Goal: Book appointment/travel/reservation

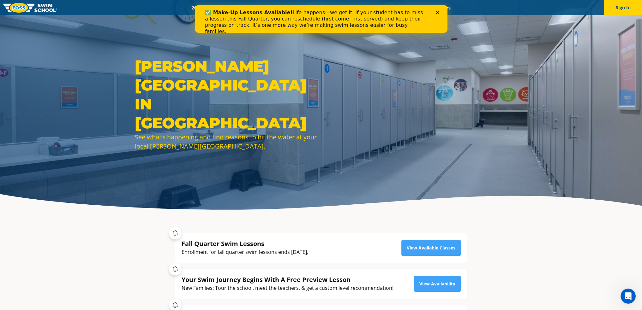
click at [438, 11] on polygon "Close" at bounding box center [437, 13] width 4 height 4
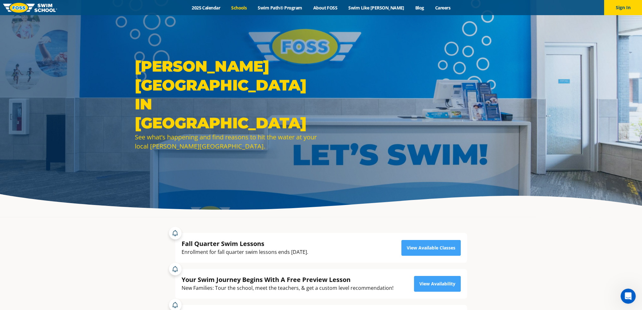
click at [251, 8] on link "Schools" at bounding box center [239, 8] width 27 height 6
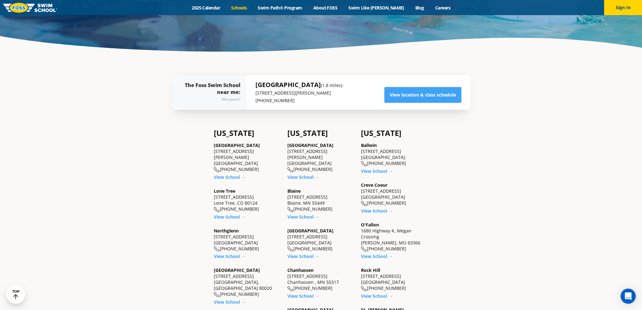
scroll to position [158, 0]
click at [426, 98] on link "View location & class schedule" at bounding box center [422, 95] width 77 height 16
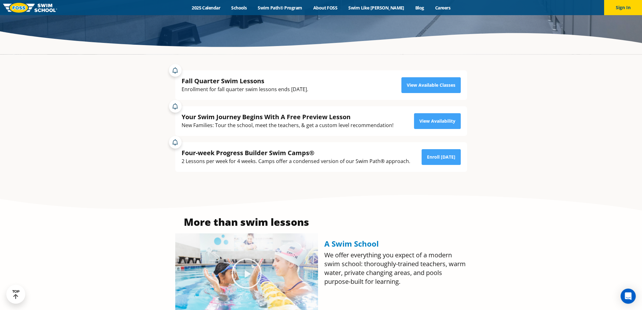
scroll to position [189, 0]
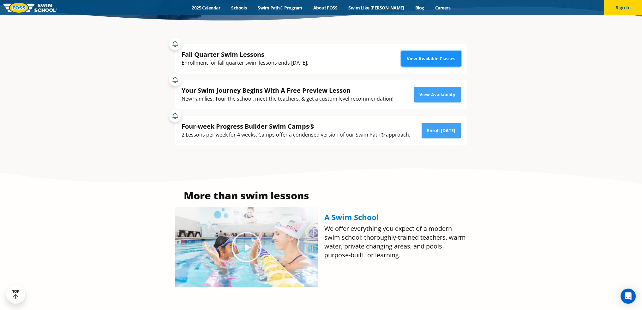
click at [431, 62] on link "View Available Classes" at bounding box center [430, 59] width 59 height 16
